Goal: Navigation & Orientation: Find specific page/section

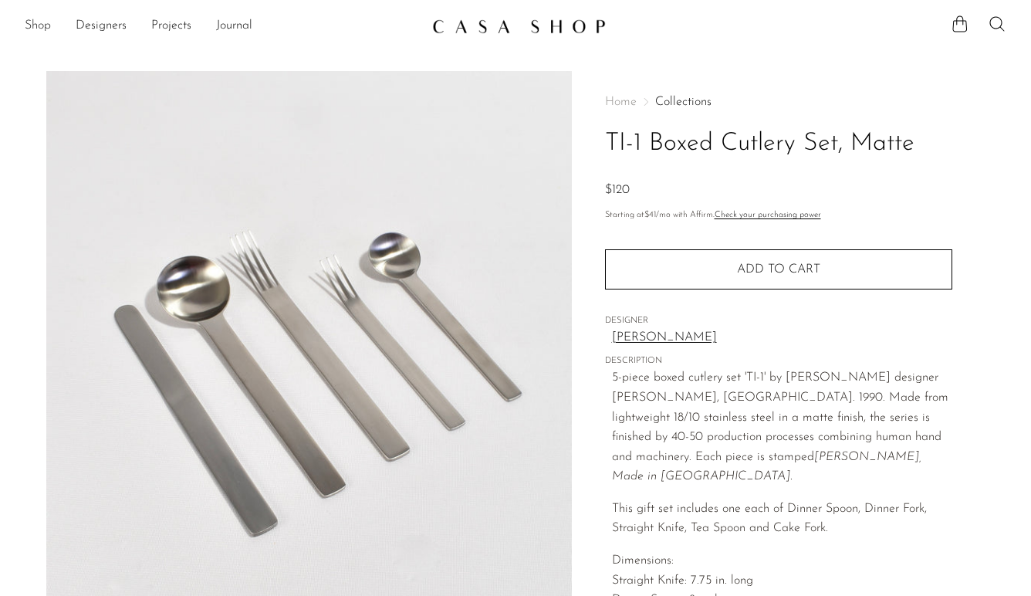
click at [36, 22] on link "Shop" at bounding box center [38, 26] width 26 height 20
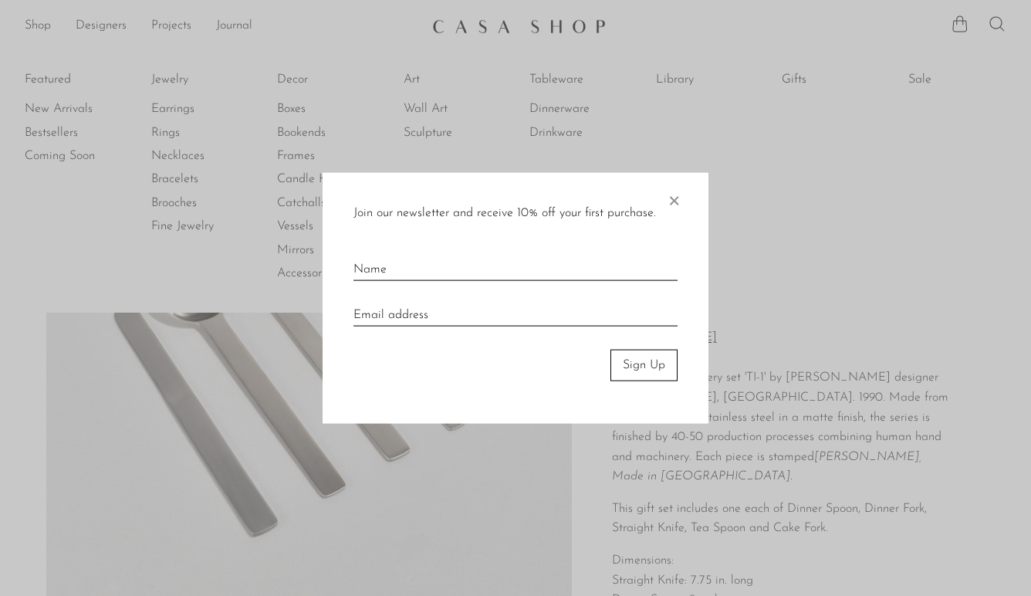
click at [681, 198] on span "×" at bounding box center [673, 197] width 15 height 49
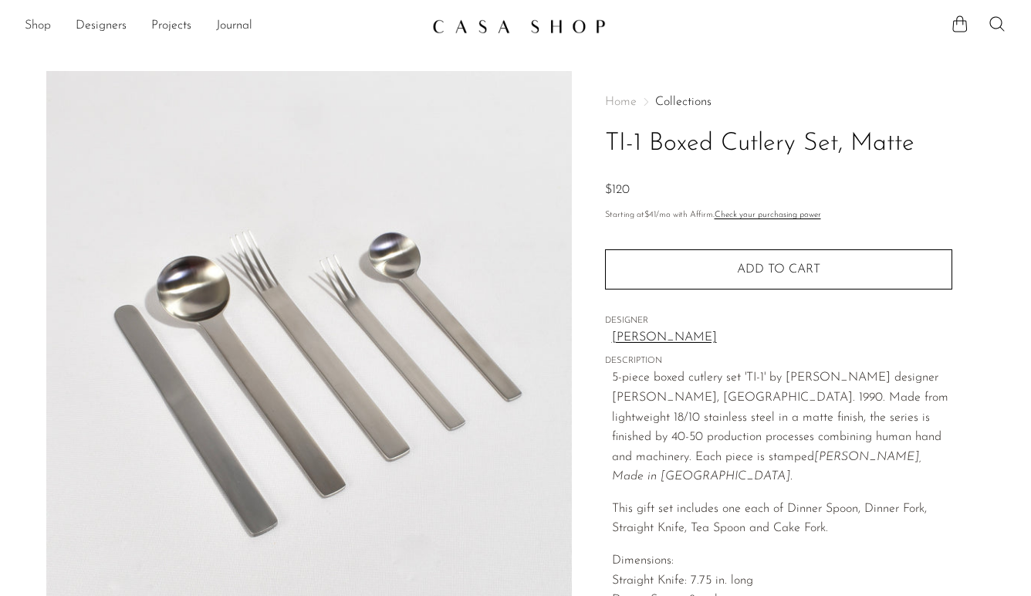
click at [36, 32] on link "Shop" at bounding box center [38, 26] width 26 height 20
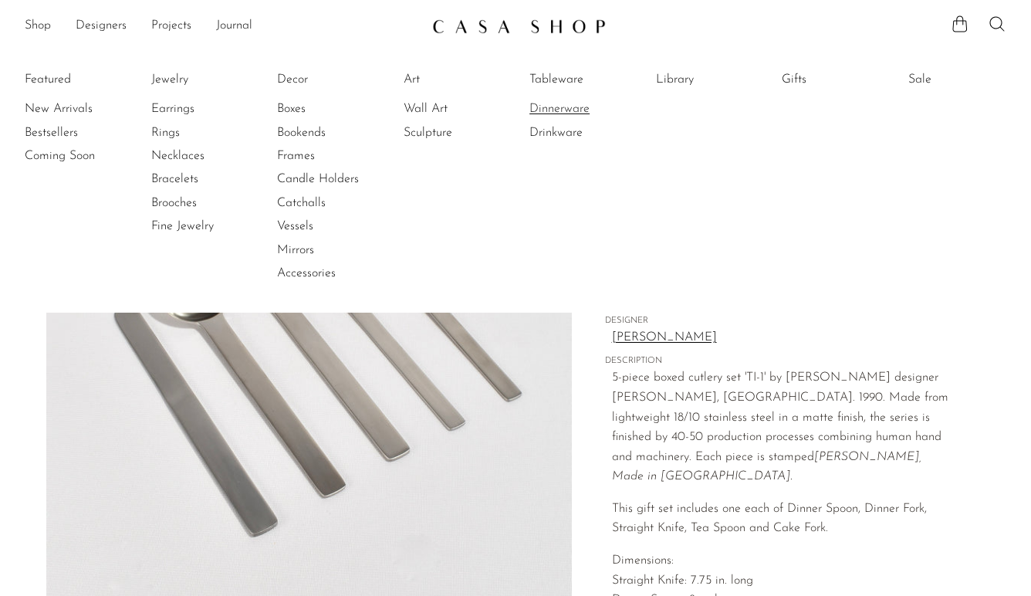
click at [570, 111] on link "Dinnerware" at bounding box center [587, 108] width 116 height 17
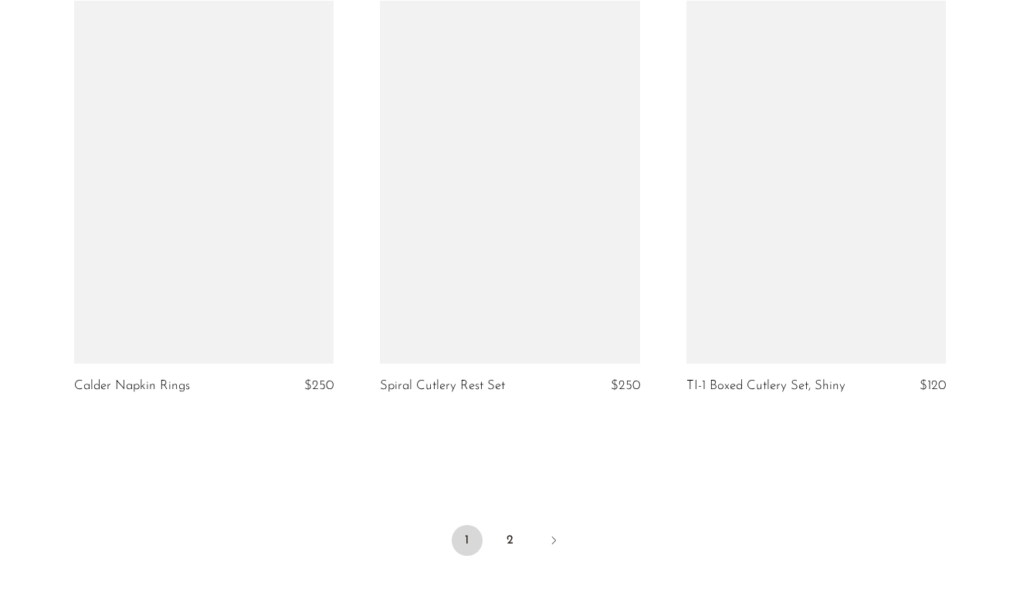
scroll to position [5017, 0]
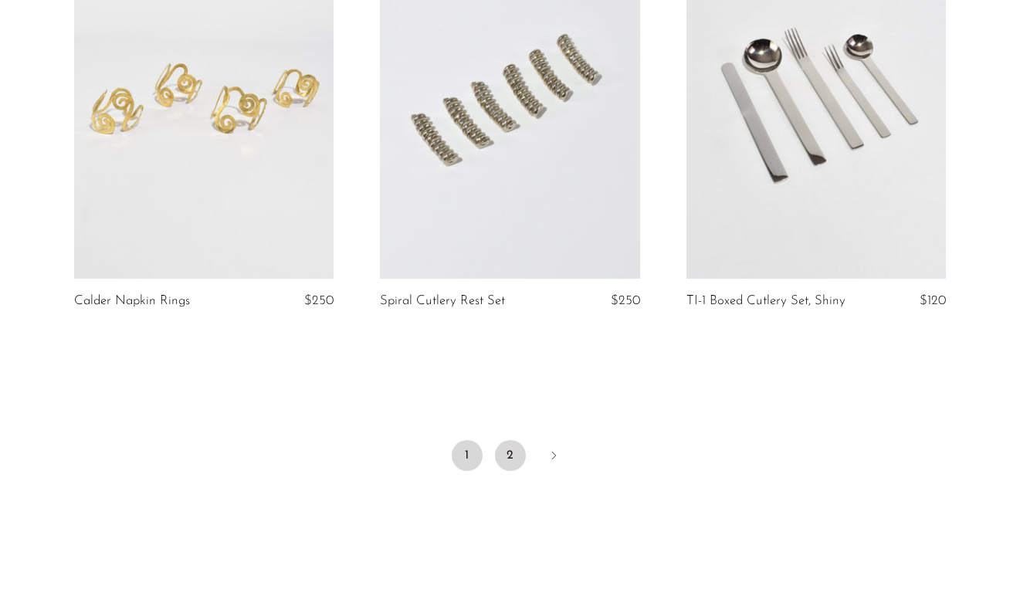
click at [508, 445] on link "2" at bounding box center [510, 455] width 31 height 31
